Goal: Transaction & Acquisition: Purchase product/service

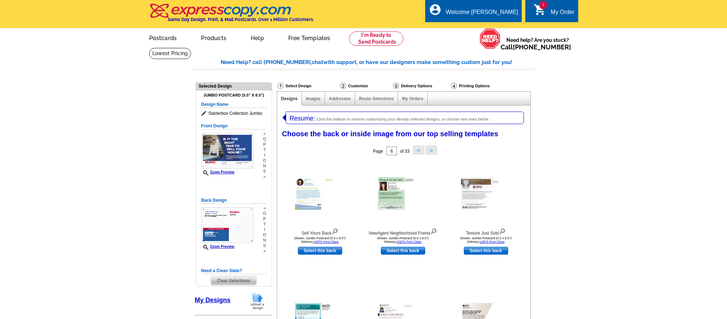
select select "785"
select select "1"
select select "2"
select select "back"
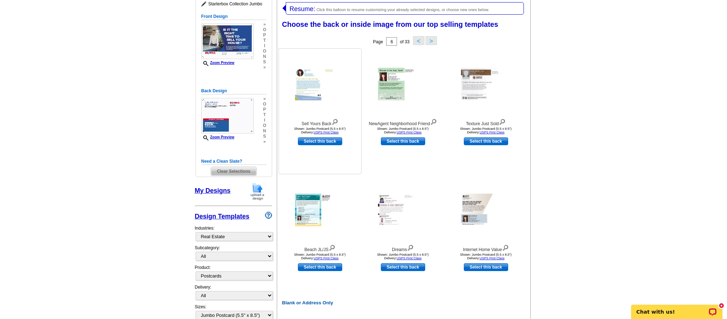
scroll to position [98, 0]
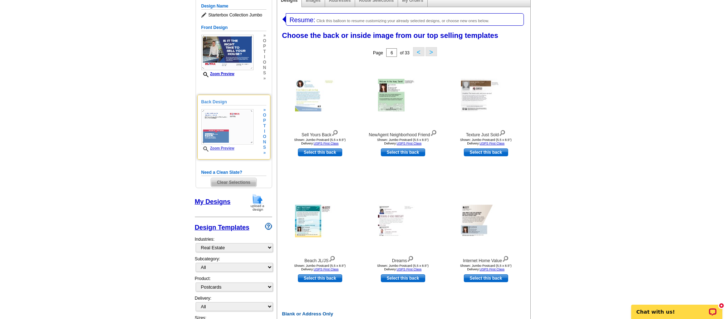
click at [235, 141] on img at bounding box center [227, 126] width 52 height 35
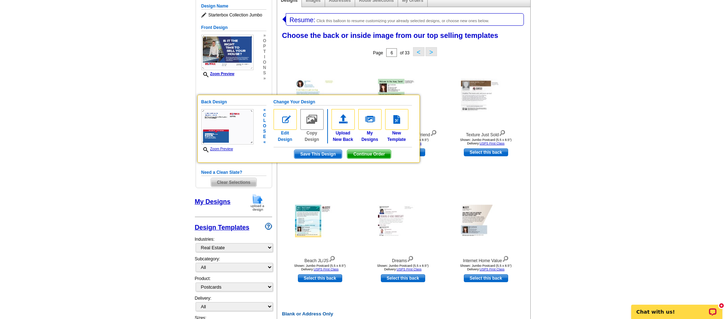
click at [286, 125] on img at bounding box center [285, 119] width 23 height 21
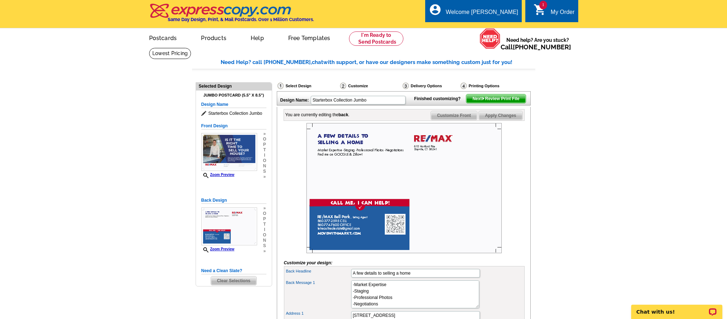
click at [503, 103] on span "Next Review Print File" at bounding box center [495, 98] width 59 height 9
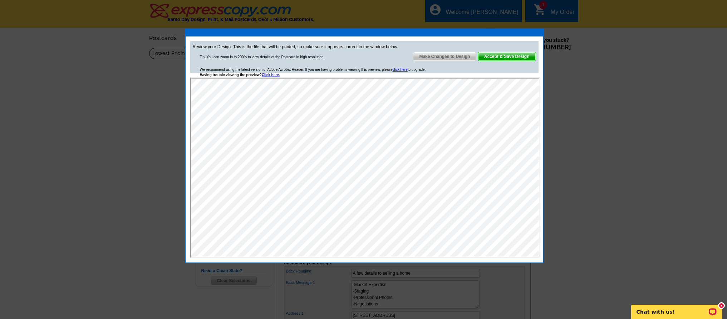
click at [506, 55] on span "Accept & Save Design" at bounding box center [507, 56] width 58 height 9
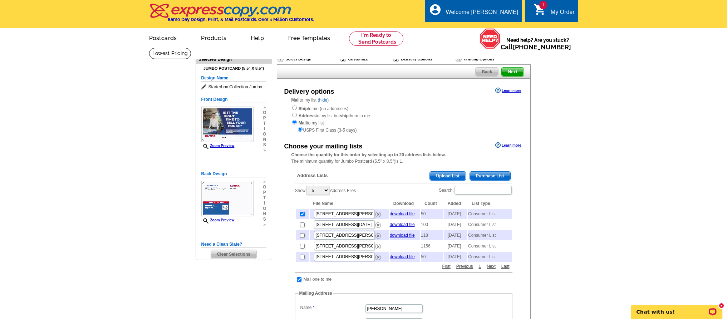
click at [303, 212] on input "checkbox" at bounding box center [302, 214] width 5 height 5
checkbox input "false"
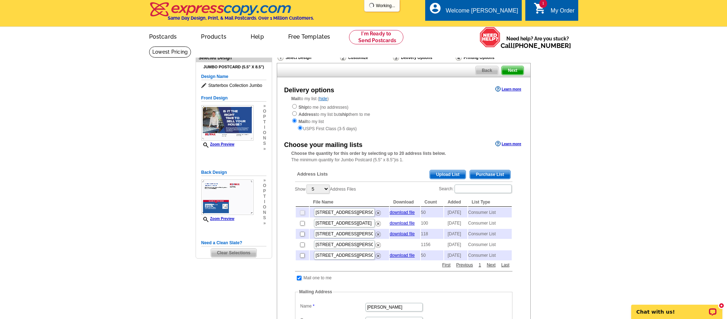
scroll to position [3, 0]
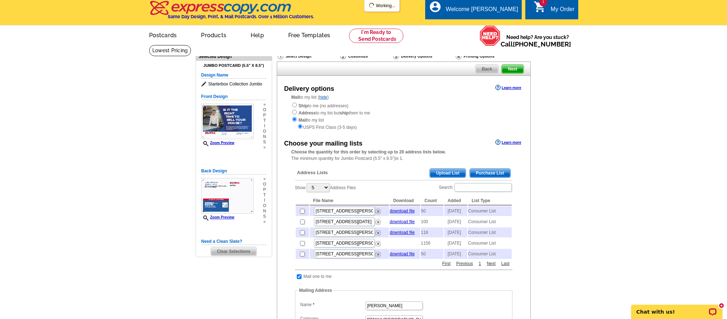
click at [503, 172] on span "Purchase List" at bounding box center [490, 173] width 40 height 9
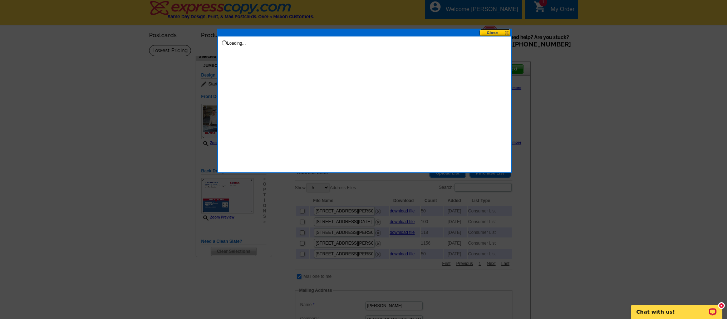
click at [501, 32] on button at bounding box center [495, 32] width 31 height 7
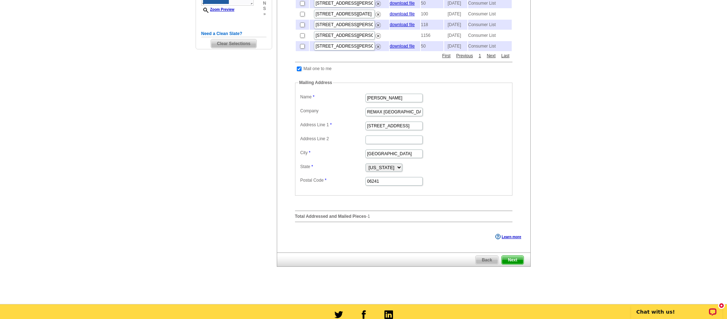
scroll to position [0, 0]
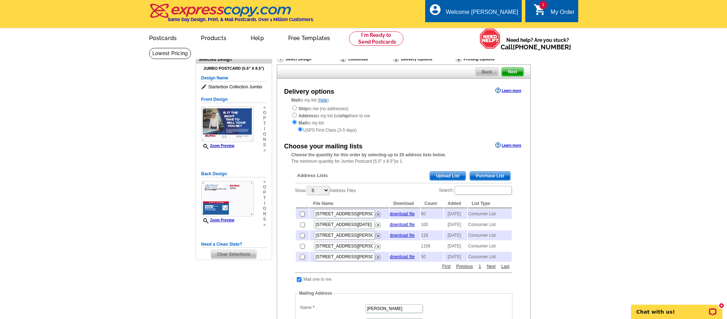
click at [495, 174] on span "Purchase List" at bounding box center [490, 176] width 40 height 9
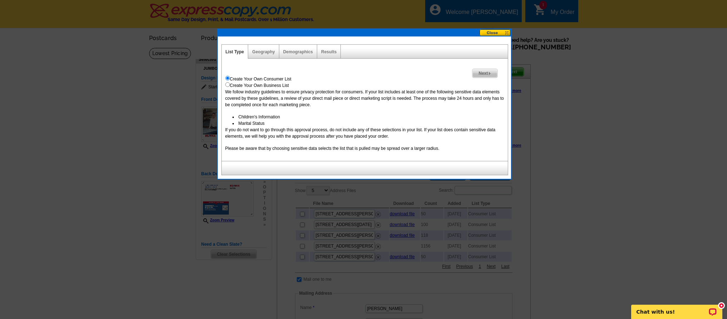
click at [476, 72] on span "Next" at bounding box center [484, 73] width 25 height 9
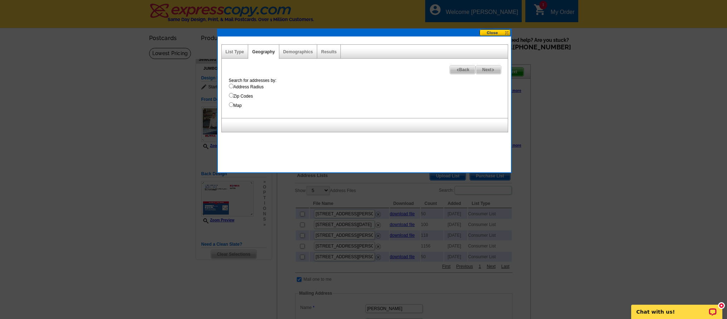
click at [231, 108] on label "Map" at bounding box center [368, 105] width 279 height 6
click at [231, 107] on input "Map" at bounding box center [231, 104] width 5 height 5
radio input "true"
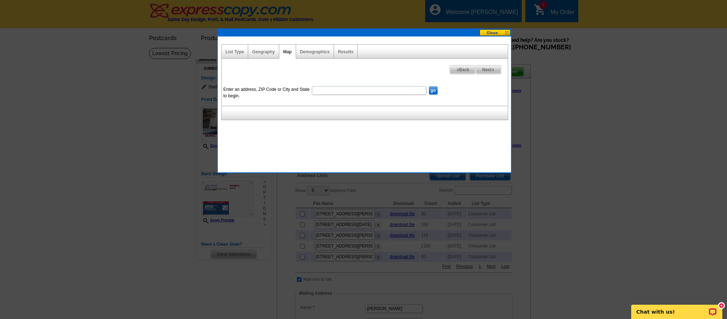
click at [350, 90] on input "Enter an address, ZIP Code or City and State to begin." at bounding box center [369, 90] width 114 height 9
type input "heritage rd putnam ct"
click at [433, 90] on input "go" at bounding box center [433, 90] width 9 height 9
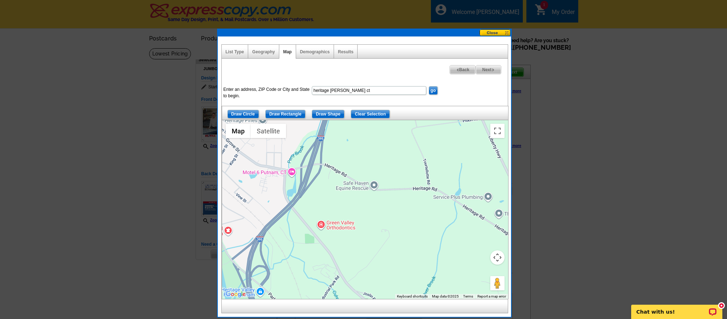
drag, startPoint x: 414, startPoint y: 226, endPoint x: 456, endPoint y: 217, distance: 42.2
click at [456, 217] on div at bounding box center [365, 209] width 286 height 179
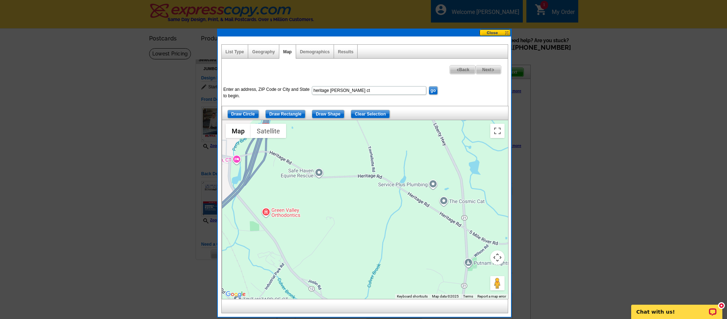
drag, startPoint x: 323, startPoint y: 196, endPoint x: 264, endPoint y: 182, distance: 61.0
click at [264, 182] on div at bounding box center [365, 209] width 286 height 179
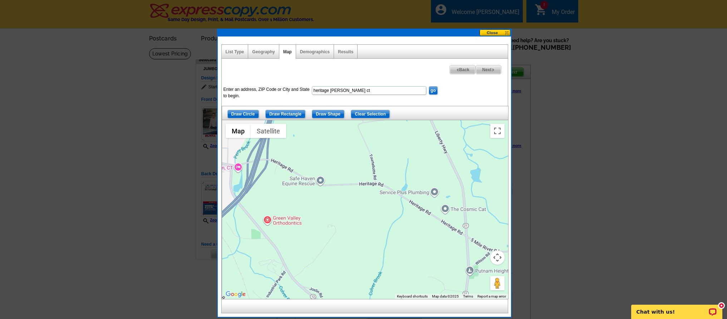
drag, startPoint x: 339, startPoint y: 182, endPoint x: 340, endPoint y: 188, distance: 6.2
click at [340, 188] on div at bounding box center [365, 209] width 286 height 179
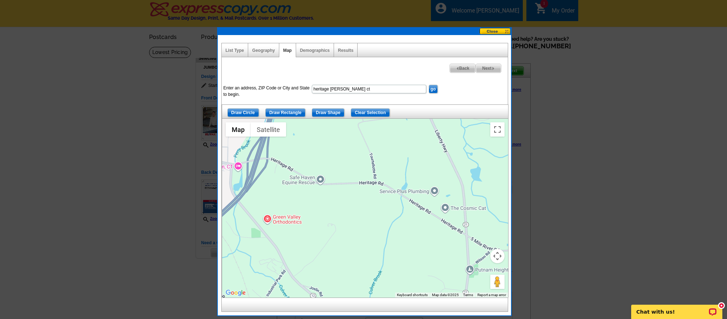
click at [288, 113] on input "Draw Rectangle" at bounding box center [285, 112] width 40 height 9
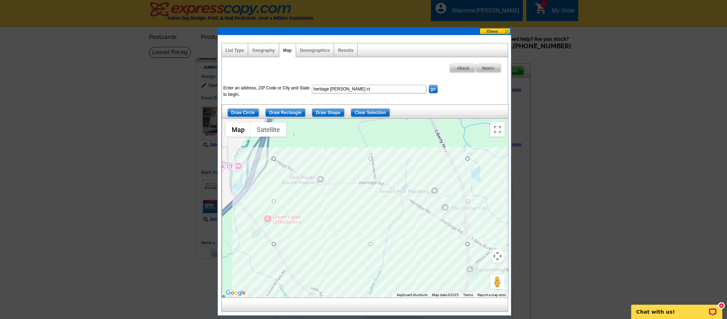
drag, startPoint x: 269, startPoint y: 157, endPoint x: 467, endPoint y: 244, distance: 216.3
drag, startPoint x: 370, startPoint y: 244, endPoint x: 371, endPoint y: 239, distance: 5.4
click at [331, 112] on input "Draw Shape" at bounding box center [328, 112] width 33 height 9
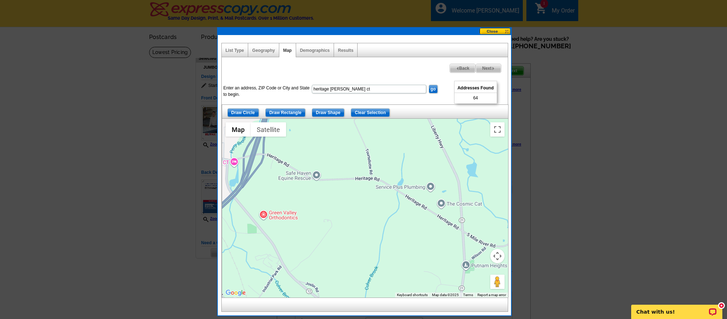
drag, startPoint x: 267, startPoint y: 157, endPoint x: 265, endPoint y: 153, distance: 4.6
click at [265, 153] on div at bounding box center [365, 208] width 286 height 179
click at [333, 112] on input "Draw Shape" at bounding box center [328, 112] width 33 height 9
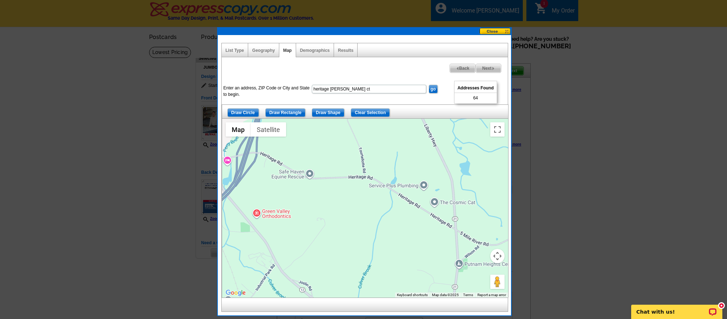
drag, startPoint x: 266, startPoint y: 153, endPoint x: 260, endPoint y: 152, distance: 6.2
click at [260, 152] on div at bounding box center [365, 208] width 286 height 179
click at [262, 152] on div at bounding box center [365, 208] width 286 height 179
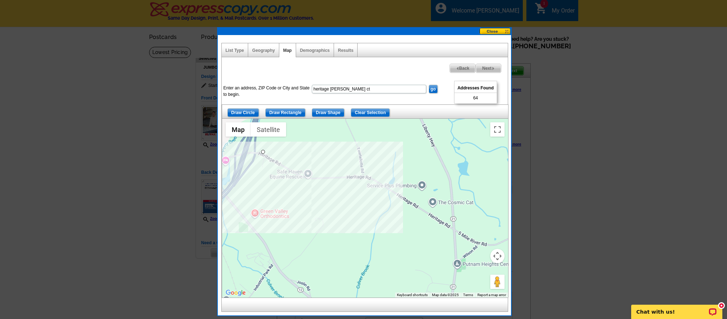
click at [306, 163] on div at bounding box center [365, 208] width 286 height 179
click at [368, 168] on div at bounding box center [365, 208] width 286 height 179
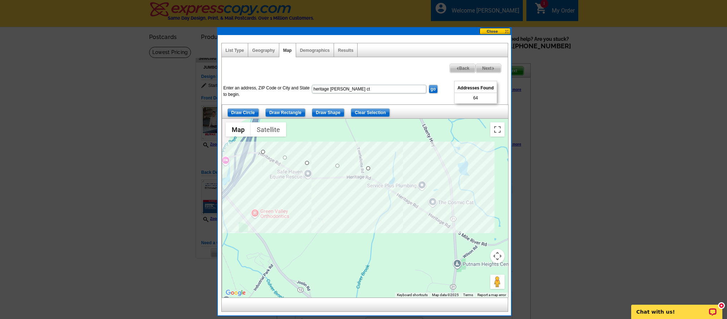
click at [452, 209] on div at bounding box center [365, 208] width 286 height 179
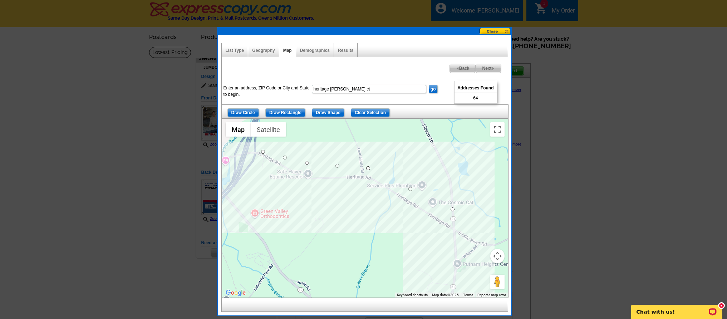
click at [454, 235] on div at bounding box center [365, 208] width 286 height 179
click at [373, 198] on div at bounding box center [365, 208] width 286 height 179
click at [297, 188] on div at bounding box center [365, 208] width 286 height 179
click at [252, 162] on div at bounding box center [365, 208] width 286 height 179
click at [260, 153] on div at bounding box center [365, 208] width 286 height 179
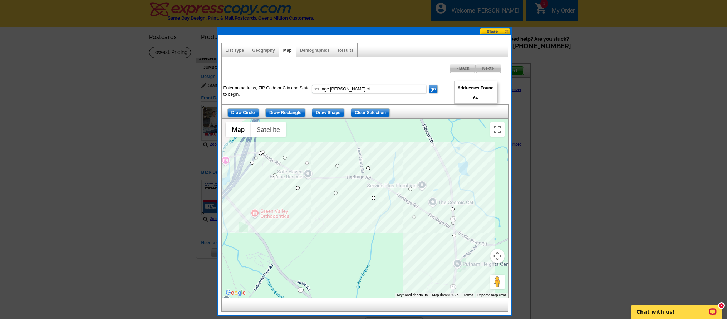
click at [261, 153] on div at bounding box center [365, 208] width 286 height 179
drag, startPoint x: 262, startPoint y: 152, endPoint x: 263, endPoint y: 148, distance: 3.6
drag, startPoint x: 308, startPoint y: 163, endPoint x: 309, endPoint y: 157, distance: 6.3
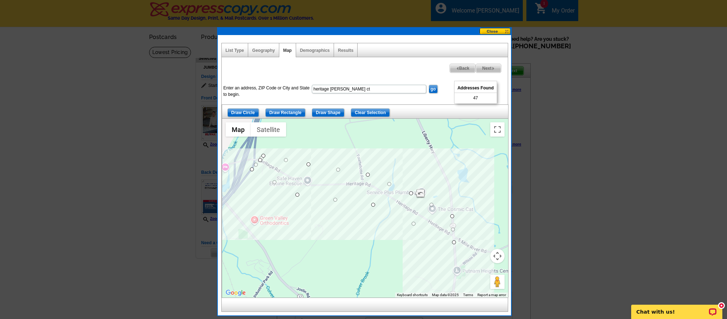
drag, startPoint x: 416, startPoint y: 213, endPoint x: 415, endPoint y: 217, distance: 4.7
click at [415, 217] on div at bounding box center [365, 208] width 286 height 179
drag, startPoint x: 413, startPoint y: 226, endPoint x: 413, endPoint y: 233, distance: 7.2
drag, startPoint x: 453, startPoint y: 244, endPoint x: 452, endPoint y: 247, distance: 4.1
drag, startPoint x: 260, startPoint y: 161, endPoint x: 257, endPoint y: 157, distance: 4.9
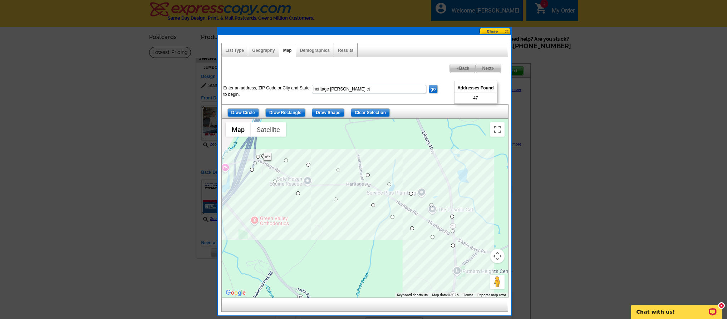
click at [488, 69] on span "Next" at bounding box center [488, 68] width 25 height 9
select select
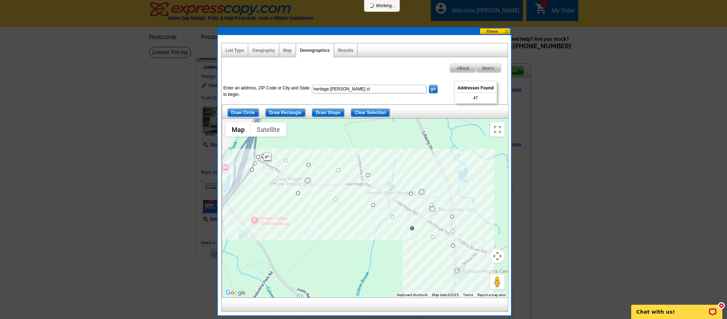
select select
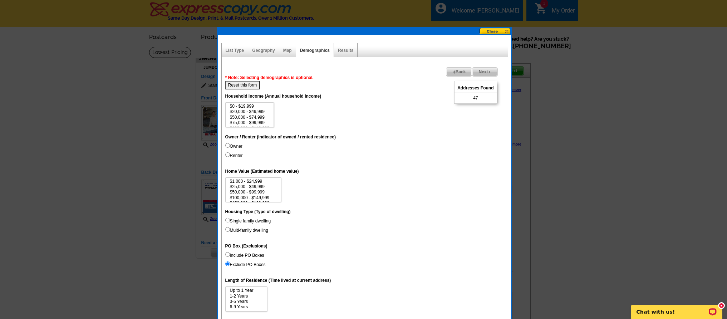
click at [228, 253] on input "Include PO Boxes" at bounding box center [227, 254] width 5 height 5
radio input "true"
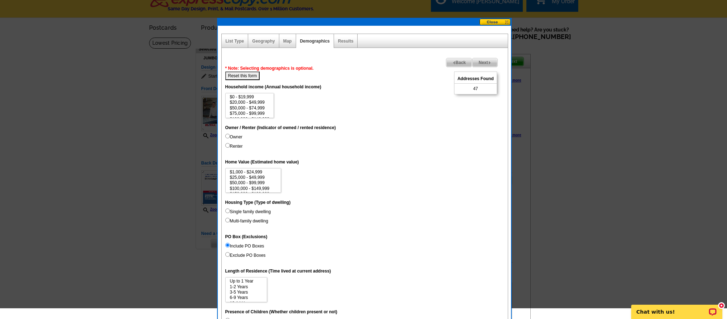
scroll to position [0, 0]
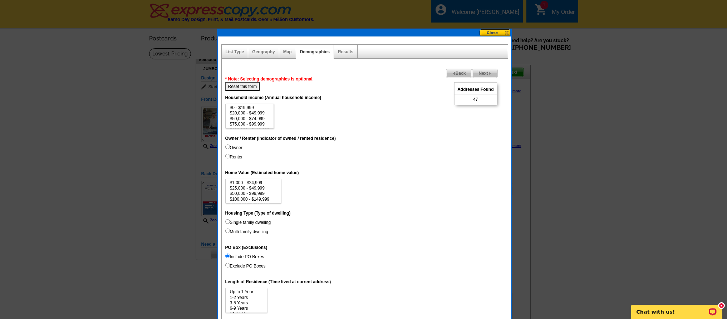
click at [490, 75] on span "Next" at bounding box center [484, 73] width 25 height 9
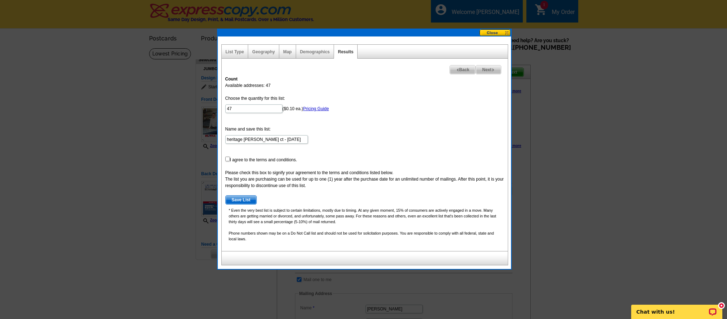
click at [223, 161] on div "Count Available addresses: 47 Choose the quantity for this list: 47 ($0.10 ea.)…" at bounding box center [365, 161] width 286 height 179
click at [228, 159] on input "checkbox" at bounding box center [227, 159] width 5 height 5
checkbox input "true"
click at [231, 200] on span "Save List" at bounding box center [241, 200] width 31 height 9
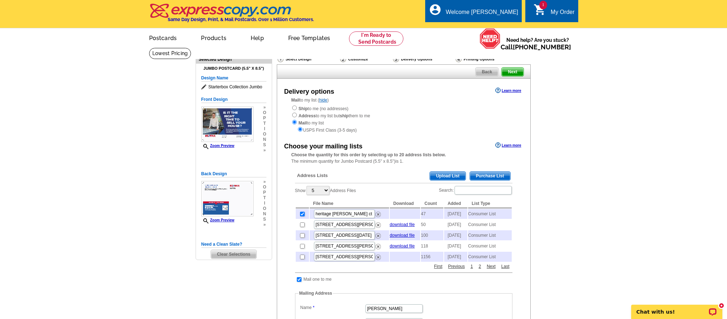
click at [520, 71] on span "Next" at bounding box center [512, 72] width 21 height 9
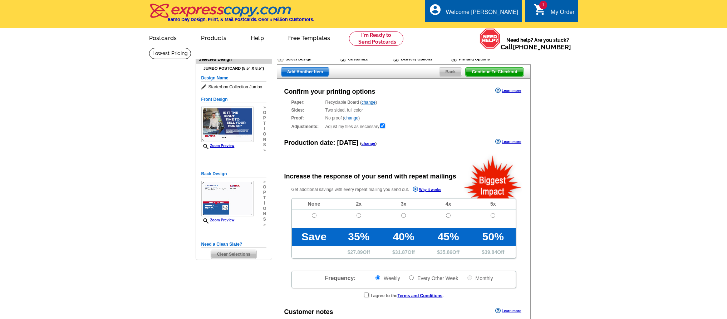
radio input "false"
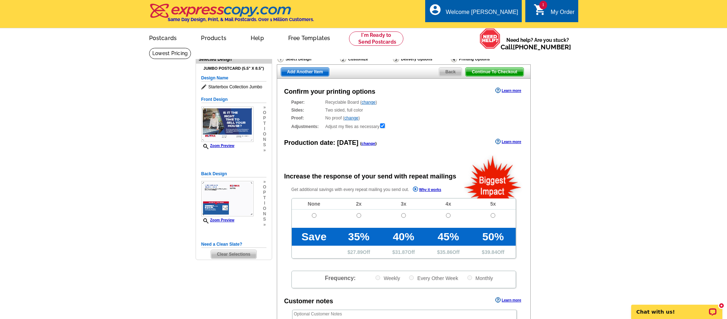
click at [315, 213] on input "radio" at bounding box center [314, 215] width 5 height 5
radio input "true"
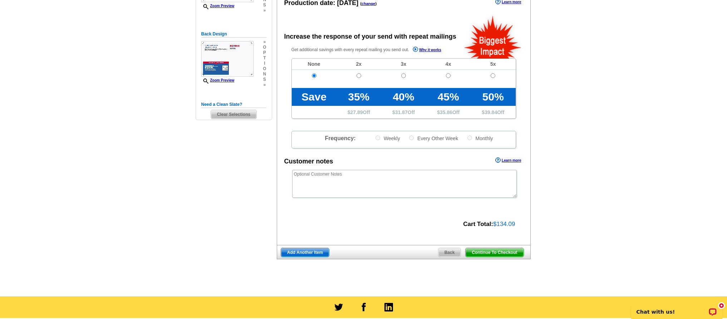
scroll to position [201, 0]
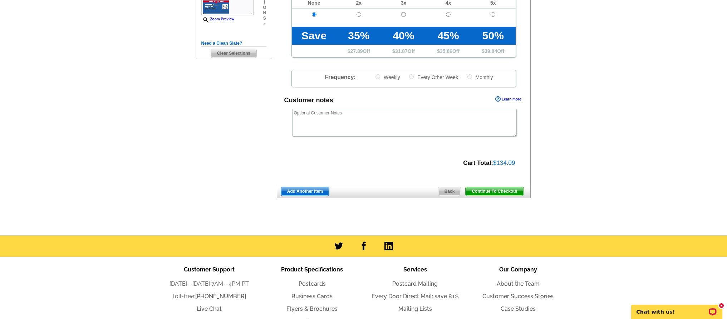
click at [500, 190] on span "Continue To Checkout" at bounding box center [495, 191] width 58 height 9
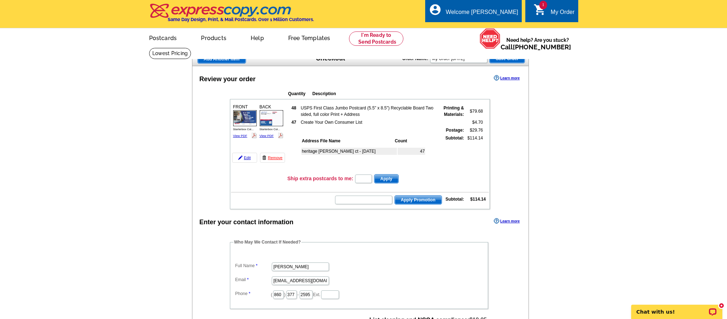
scroll to position [1, 0]
